Goal: Information Seeking & Learning: Learn about a topic

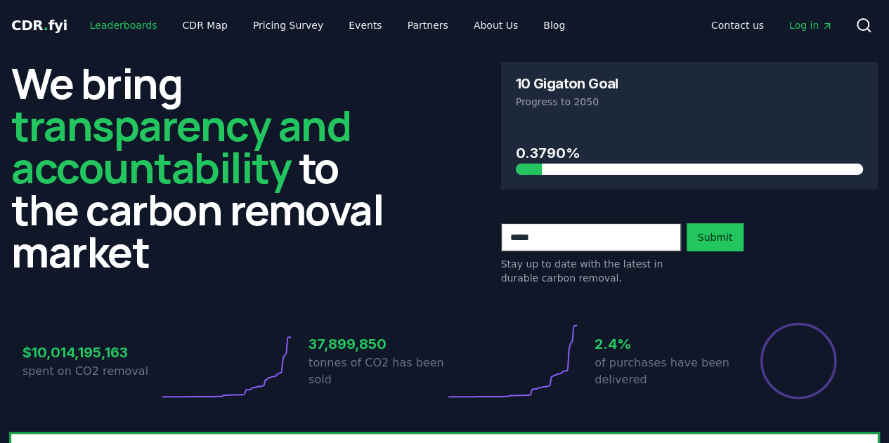
click at [129, 25] on link "Leaderboards" at bounding box center [124, 25] width 90 height 25
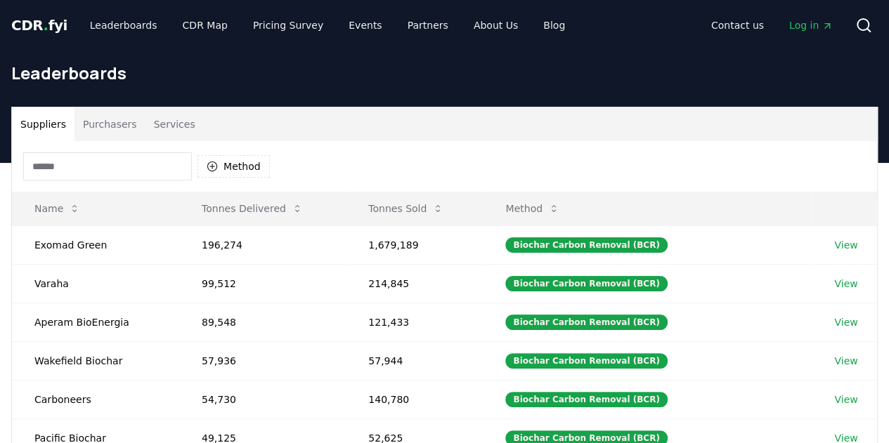
click at [108, 162] on input at bounding box center [107, 166] width 169 height 28
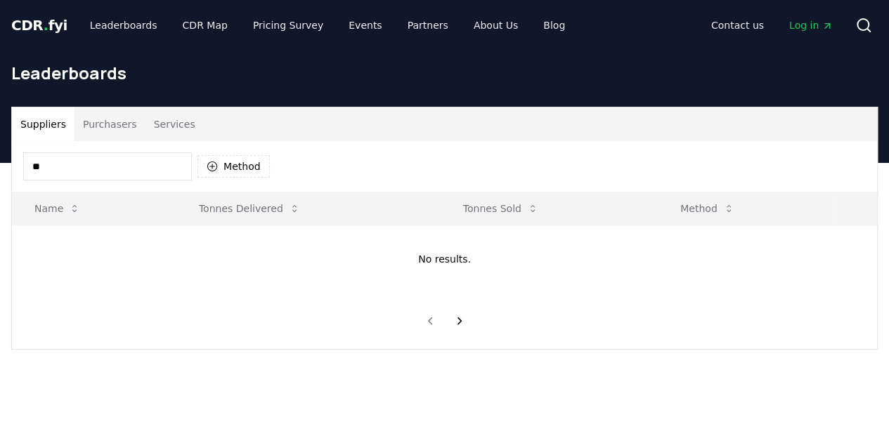
type input "*"
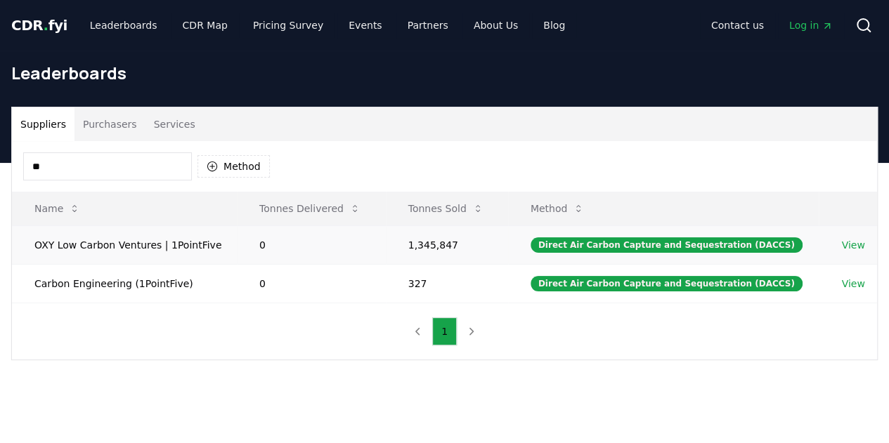
type input "**"
click at [138, 241] on td "OXY Low Carbon Ventures | 1PointFive" at bounding box center [124, 244] width 225 height 39
click at [846, 247] on link "View" at bounding box center [852, 245] width 23 height 14
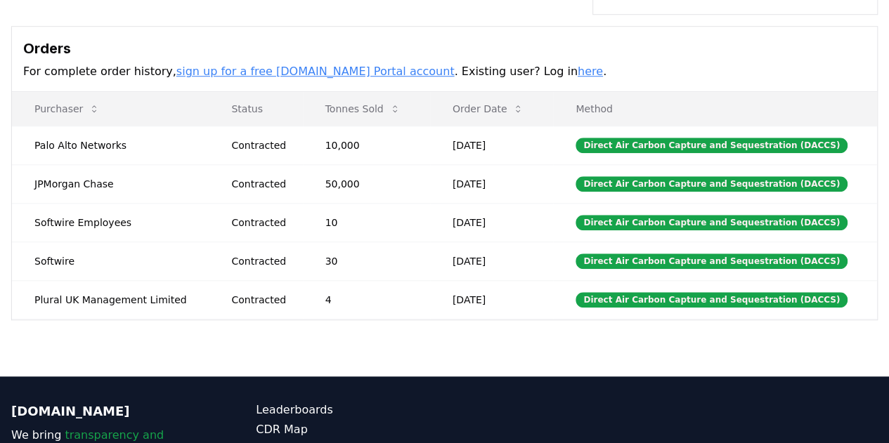
scroll to position [516, 0]
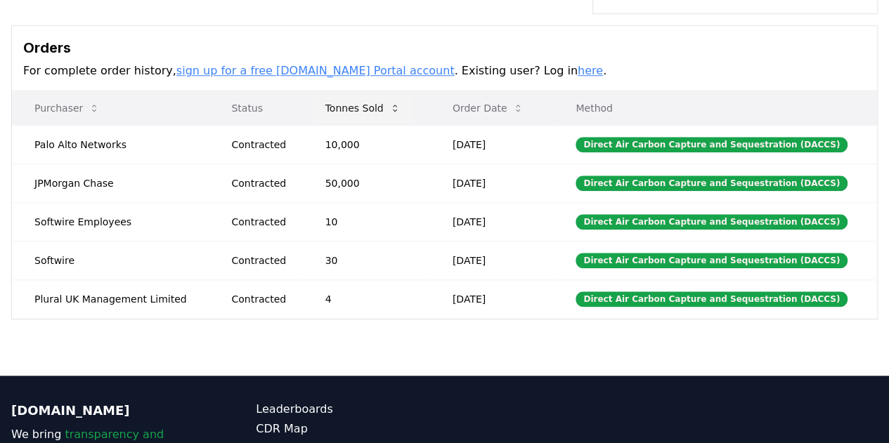
click at [391, 103] on icon at bounding box center [394, 108] width 11 height 11
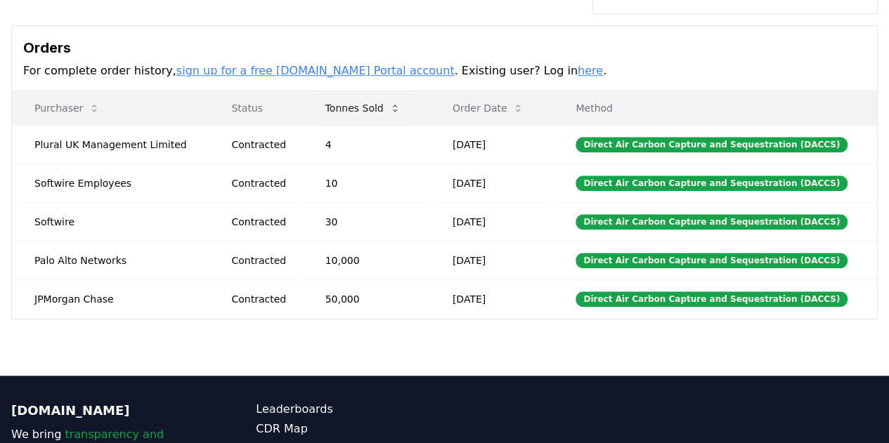
click at [391, 103] on icon at bounding box center [394, 108] width 11 height 11
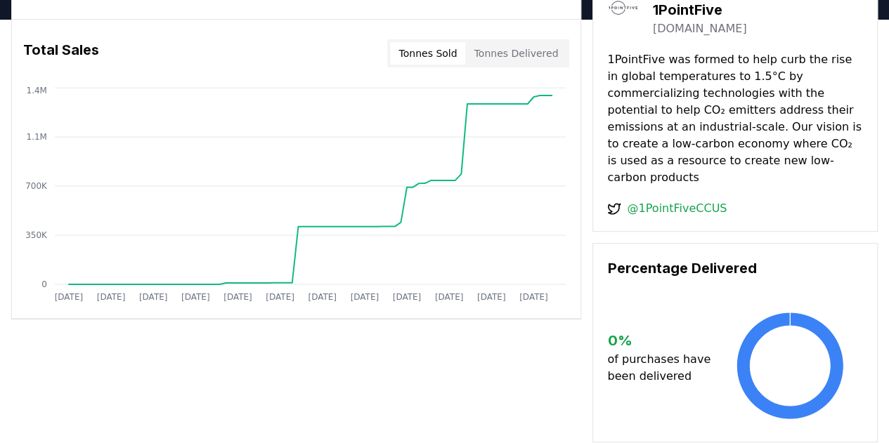
scroll to position [0, 0]
